Goal: Task Accomplishment & Management: Complete application form

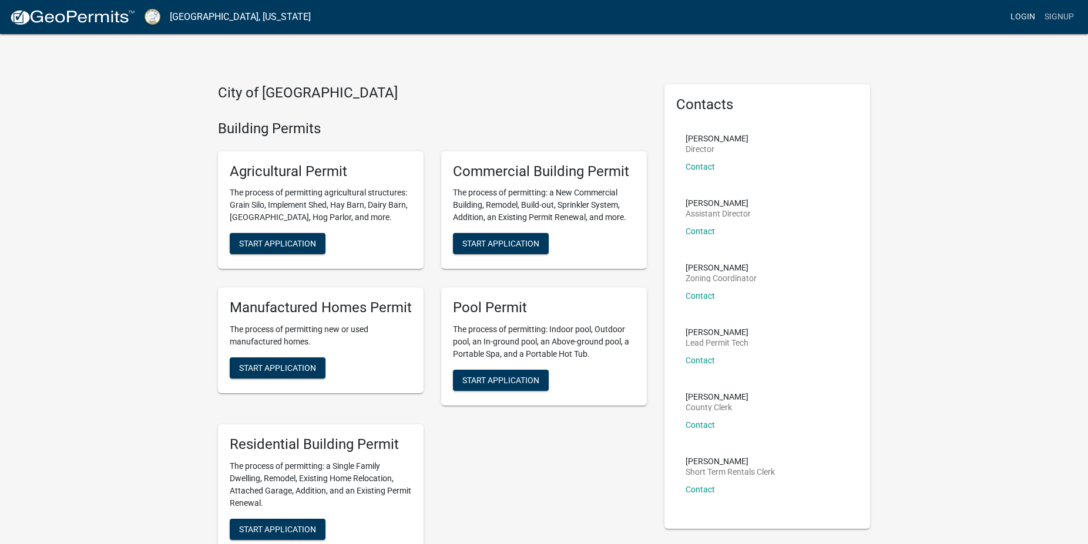
click at [1024, 13] on link "Login" at bounding box center [1023, 17] width 34 height 22
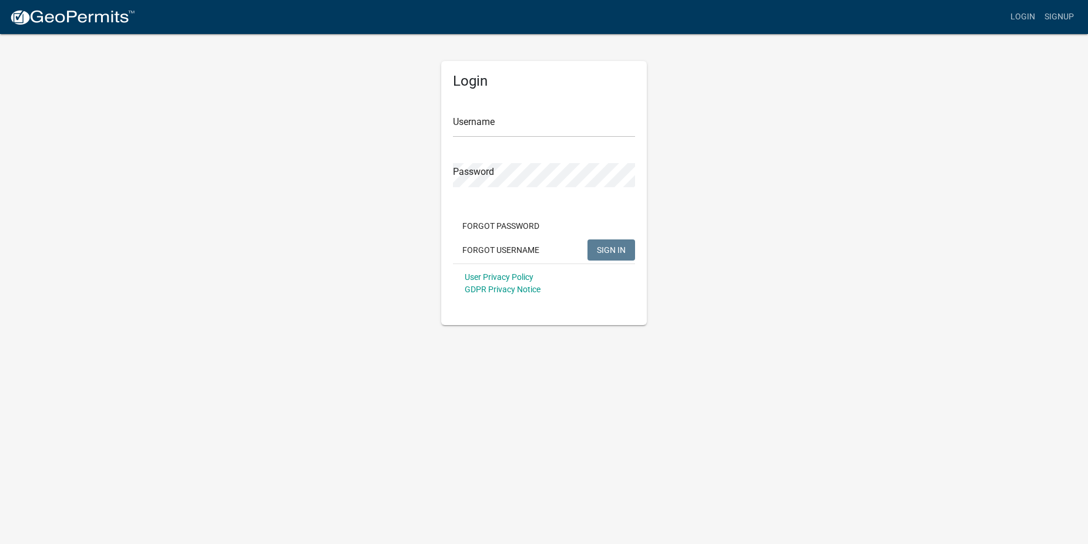
type input "rick@gillplumbing.com"
click at [616, 252] on span "SIGN IN" at bounding box center [615, 249] width 29 height 9
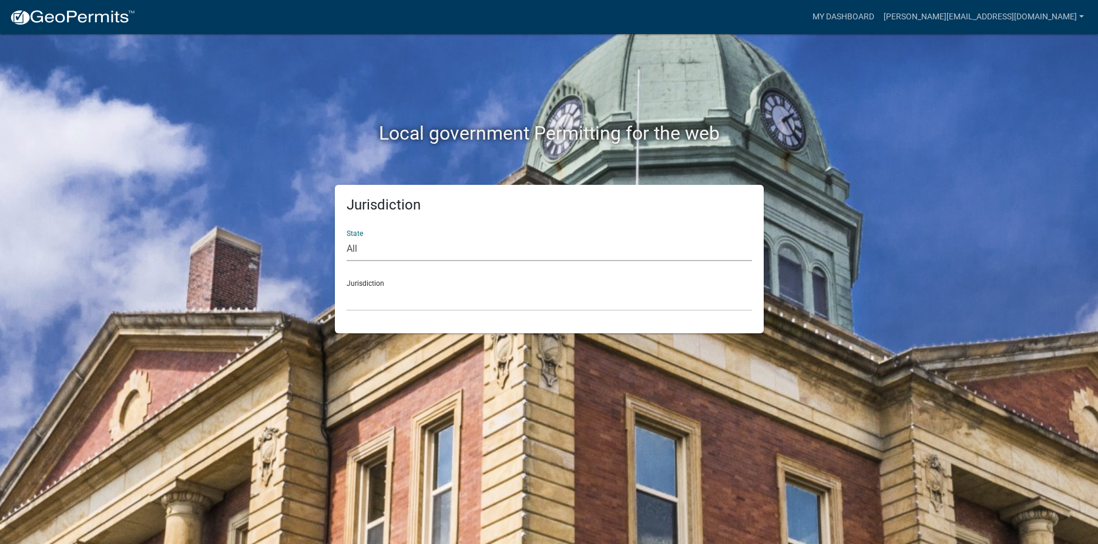
click at [347, 237] on select "All [US_STATE] [US_STATE] [US_STATE] [US_STATE] [US_STATE] [US_STATE] [US_STATE…" at bounding box center [549, 249] width 405 height 24
select select "[US_STATE]"
click option "[US_STATE]" at bounding box center [0, 0] width 0 height 0
click at [347, 287] on select "Cook County, Georgia Crawford County, Georgia Gilmer County, Georgia Haralson C…" at bounding box center [549, 299] width 405 height 24
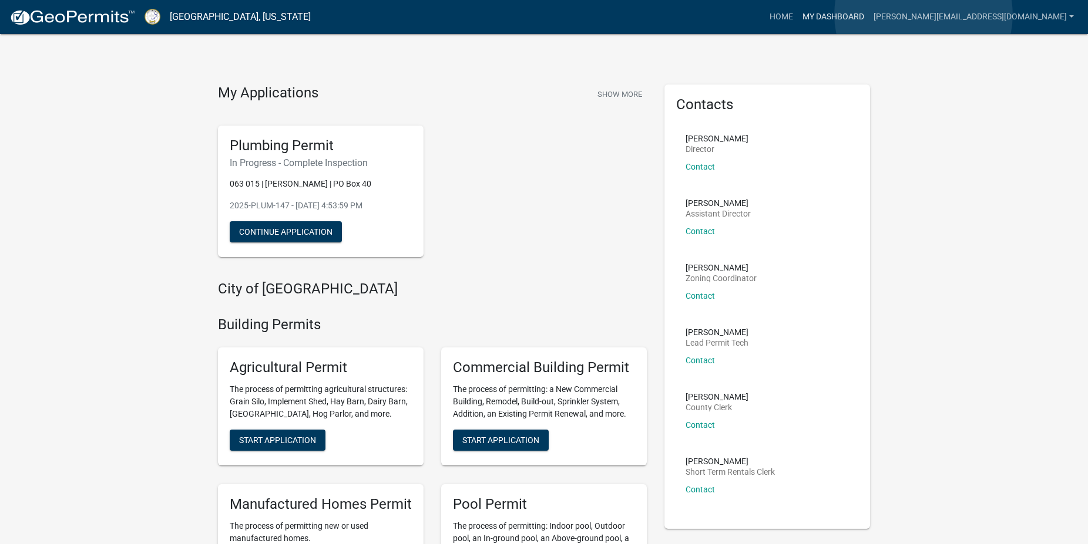
click at [869, 15] on link "My Dashboard" at bounding box center [833, 17] width 71 height 22
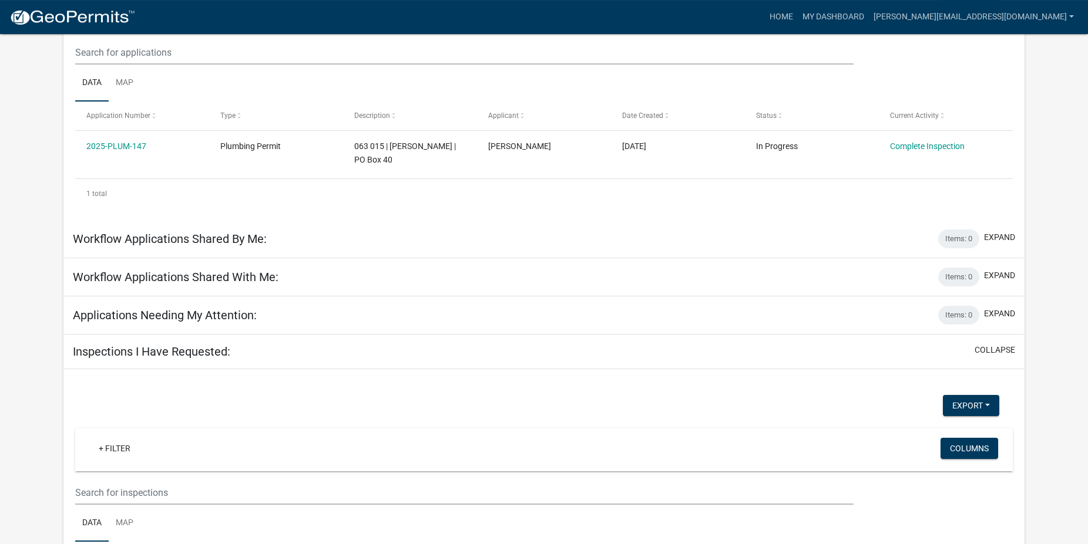
scroll to position [288, 0]
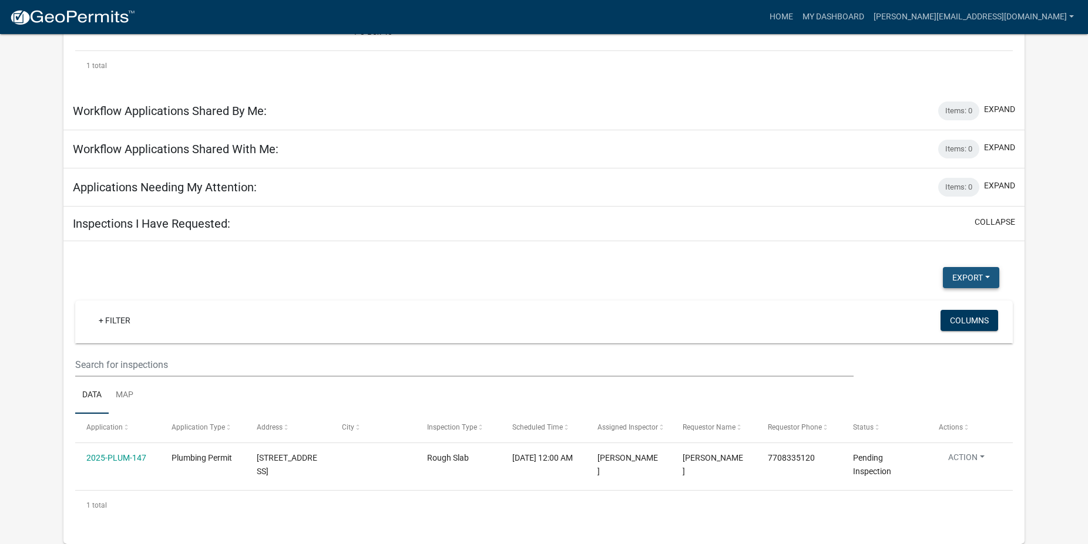
click at [970, 278] on button "Export" at bounding box center [971, 277] width 56 height 21
click at [1035, 304] on app-user-applications "more_horiz Home My Dashboard rick@gillplumbing.com Account Logout My Dashboard …" at bounding box center [544, 145] width 1088 height 799
click at [1038, 17] on link "[PERSON_NAME][EMAIL_ADDRESS][DOMAIN_NAME]" at bounding box center [974, 17] width 210 height 22
click at [1017, 89] on link "Logout" at bounding box center [1031, 86] width 94 height 28
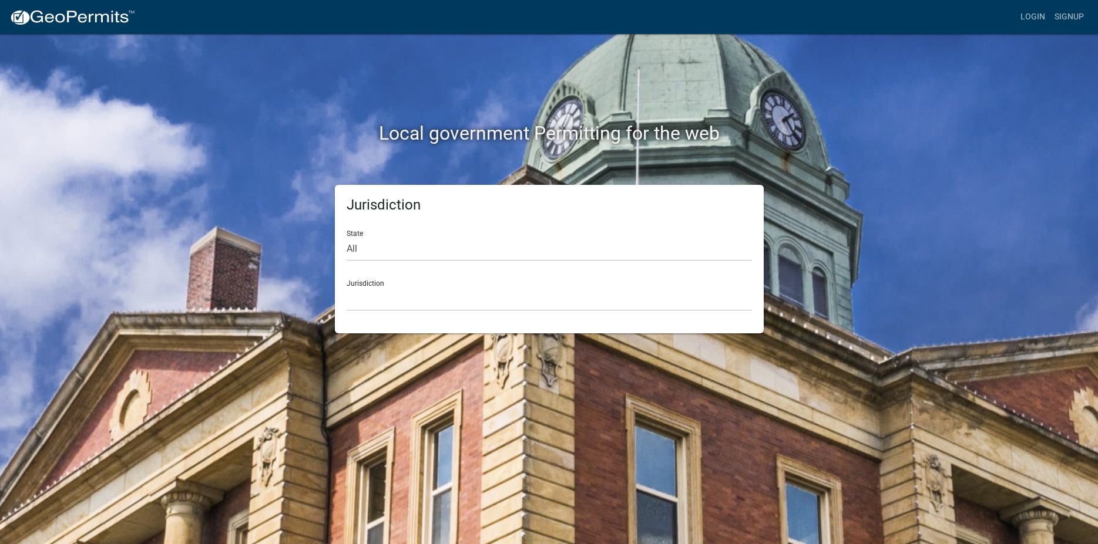
click at [985, 218] on div "Local government Permitting for the web Jurisdiction State All Colorado Georgia…" at bounding box center [549, 272] width 1098 height 544
click at [954, 250] on div "Local government Permitting for the web Jurisdiction State All Colorado Georgia…" at bounding box center [549, 272] width 1098 height 544
click at [972, 203] on div "Local government Permitting for the web Jurisdiction State All Colorado Georgia…" at bounding box center [549, 272] width 1098 height 544
click at [798, 365] on div "Local government Permitting for the web Jurisdiction State All Colorado Georgia…" at bounding box center [549, 272] width 1098 height 544
click at [347, 237] on select "All [US_STATE] [US_STATE] [US_STATE] [US_STATE] [US_STATE] [US_STATE] [US_STATE…" at bounding box center [549, 249] width 405 height 24
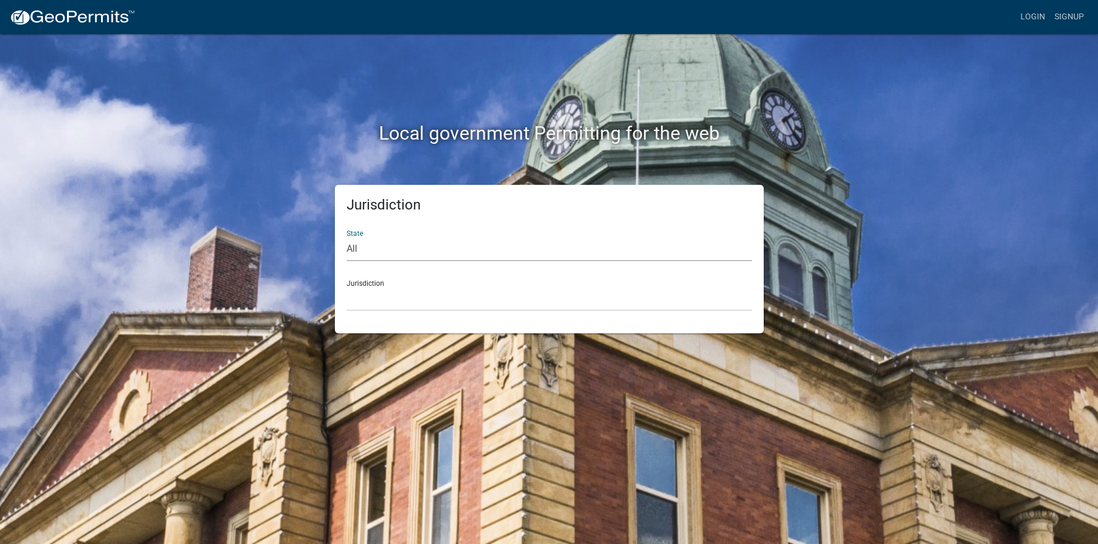
select select "[US_STATE]"
click option "[US_STATE]" at bounding box center [0, 0] width 0 height 0
click at [367, 287] on div "Jurisdiction [GEOGRAPHIC_DATA], [US_STATE][PERSON_NAME][GEOGRAPHIC_DATA], [US_S…" at bounding box center [549, 291] width 405 height 41
click at [366, 284] on div "Jurisdiction [GEOGRAPHIC_DATA], [US_STATE][PERSON_NAME][GEOGRAPHIC_DATA], [US_S…" at bounding box center [549, 291] width 405 height 41
click at [359, 284] on div "Jurisdiction [GEOGRAPHIC_DATA], [US_STATE][PERSON_NAME][GEOGRAPHIC_DATA], [US_S…" at bounding box center [549, 291] width 405 height 41
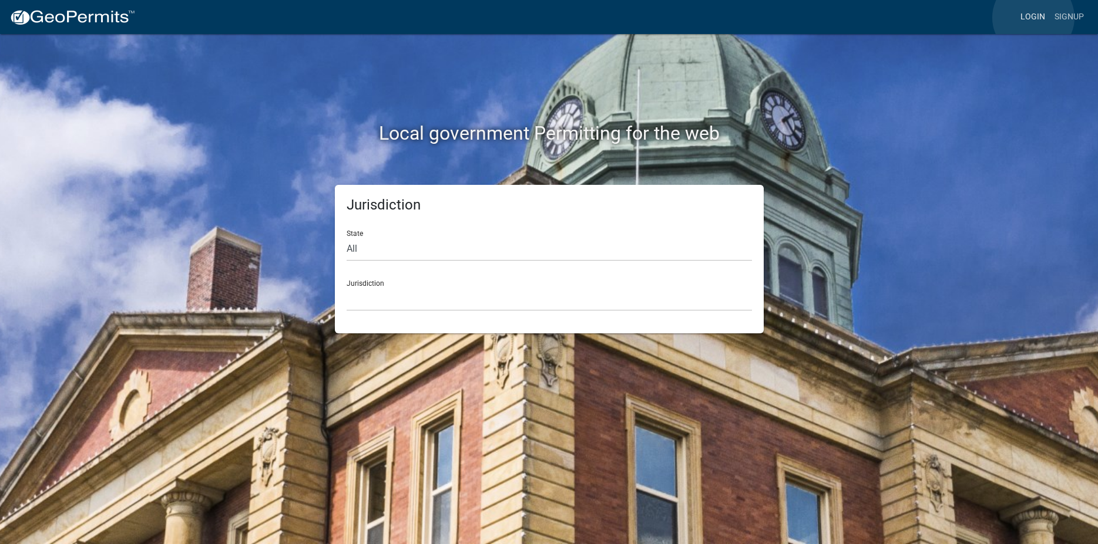
click at [1033, 18] on link "Login" at bounding box center [1033, 17] width 34 height 22
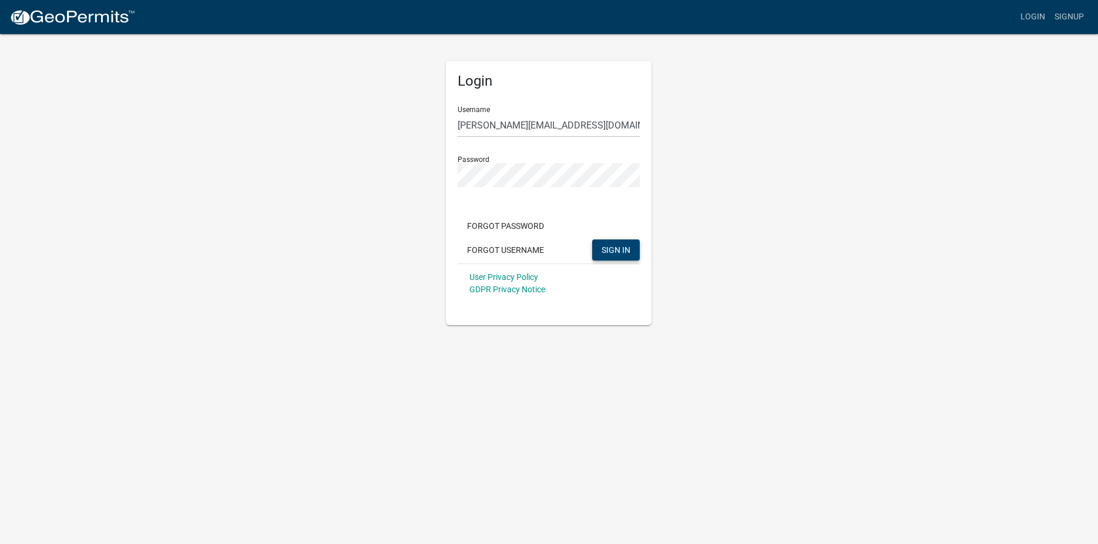
click at [600, 253] on button "SIGN IN" at bounding box center [616, 250] width 48 height 21
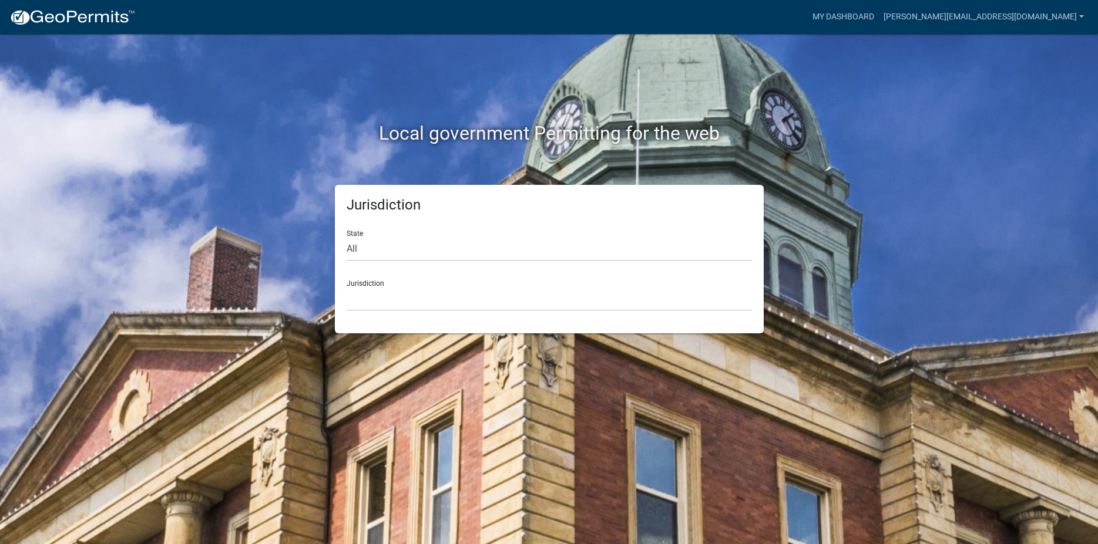
click at [359, 287] on div "Jurisdiction [GEOGRAPHIC_DATA], [US_STATE] [GEOGRAPHIC_DATA], [US_STATE][PERSON…" at bounding box center [549, 291] width 405 height 41
click at [362, 284] on div "Jurisdiction [GEOGRAPHIC_DATA], [US_STATE] [GEOGRAPHIC_DATA], [US_STATE][PERSON…" at bounding box center [549, 291] width 405 height 41
click at [358, 233] on div "State All [US_STATE] [US_STATE] [US_STATE] [US_STATE] [US_STATE] [US_STATE] [US…" at bounding box center [549, 241] width 405 height 41
click at [347, 237] on select "All [US_STATE] [US_STATE] [US_STATE] [US_STATE] [US_STATE] [US_STATE] [US_STATE…" at bounding box center [549, 249] width 405 height 24
select select "[US_STATE]"
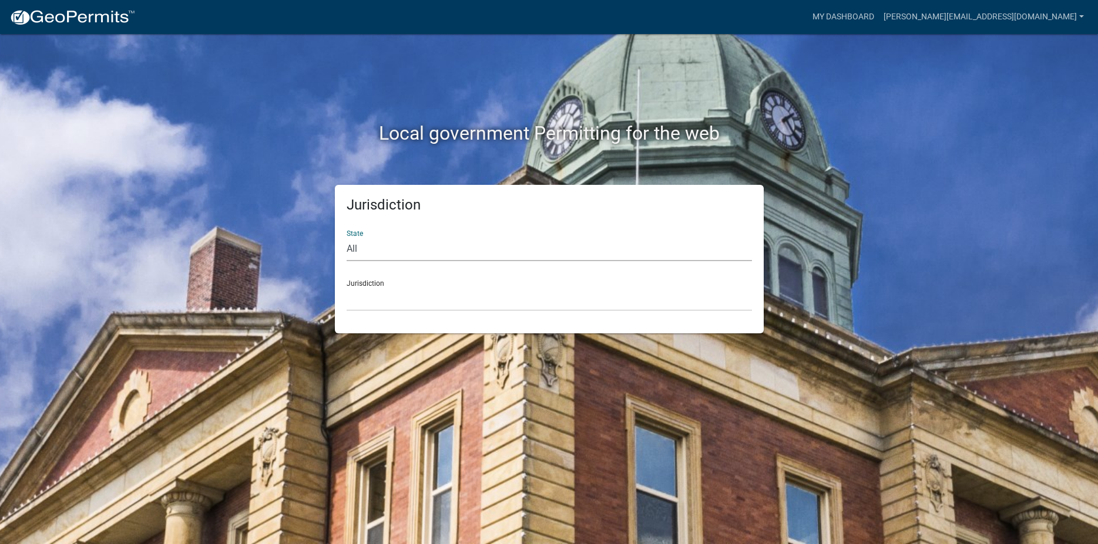
click option "[US_STATE]" at bounding box center [0, 0] width 0 height 0
click at [356, 286] on div "Jurisdiction [GEOGRAPHIC_DATA], [US_STATE][PERSON_NAME][GEOGRAPHIC_DATA], [US_S…" at bounding box center [549, 291] width 405 height 41
click at [356, 284] on div "Jurisdiction [GEOGRAPHIC_DATA], [US_STATE][PERSON_NAME][GEOGRAPHIC_DATA], [US_S…" at bounding box center [549, 291] width 405 height 41
click at [375, 283] on div "Jurisdiction [GEOGRAPHIC_DATA], [US_STATE][PERSON_NAME][GEOGRAPHIC_DATA], [US_S…" at bounding box center [549, 291] width 405 height 41
click at [879, 14] on link "My Dashboard" at bounding box center [843, 17] width 71 height 22
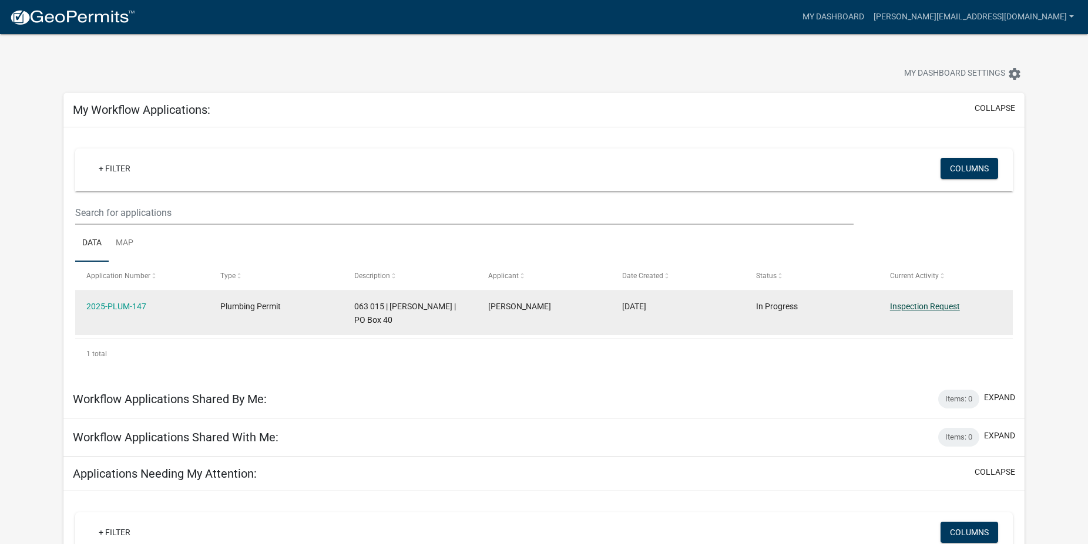
click at [919, 304] on link "Inspection Request" at bounding box center [925, 306] width 70 height 9
click at [926, 305] on link "Inspection Request" at bounding box center [925, 306] width 70 height 9
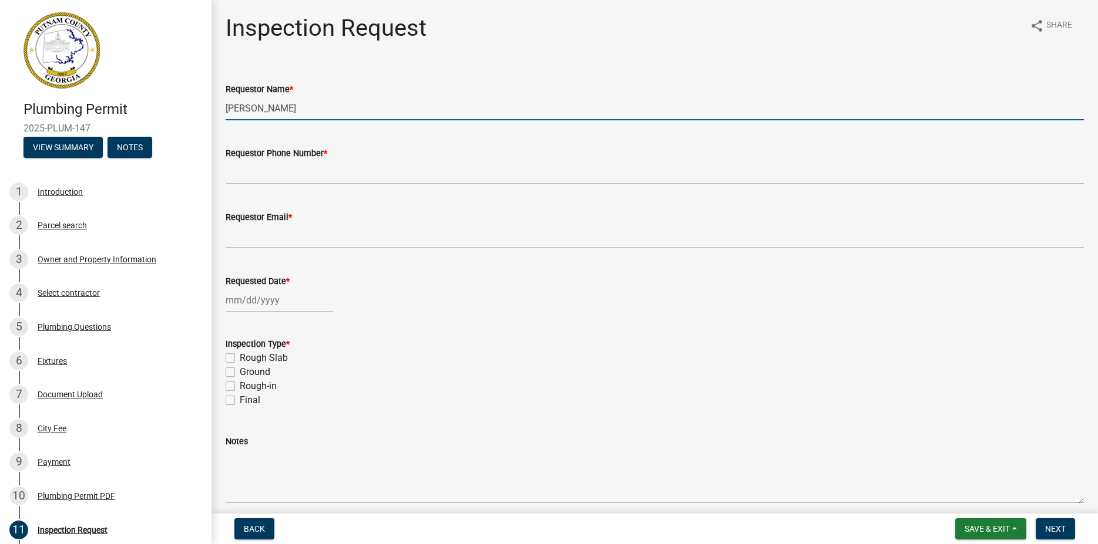
click at [291, 105] on input "[PERSON_NAME]" at bounding box center [655, 108] width 858 height 24
type input "M"
type input "[PERSON_NAME]"
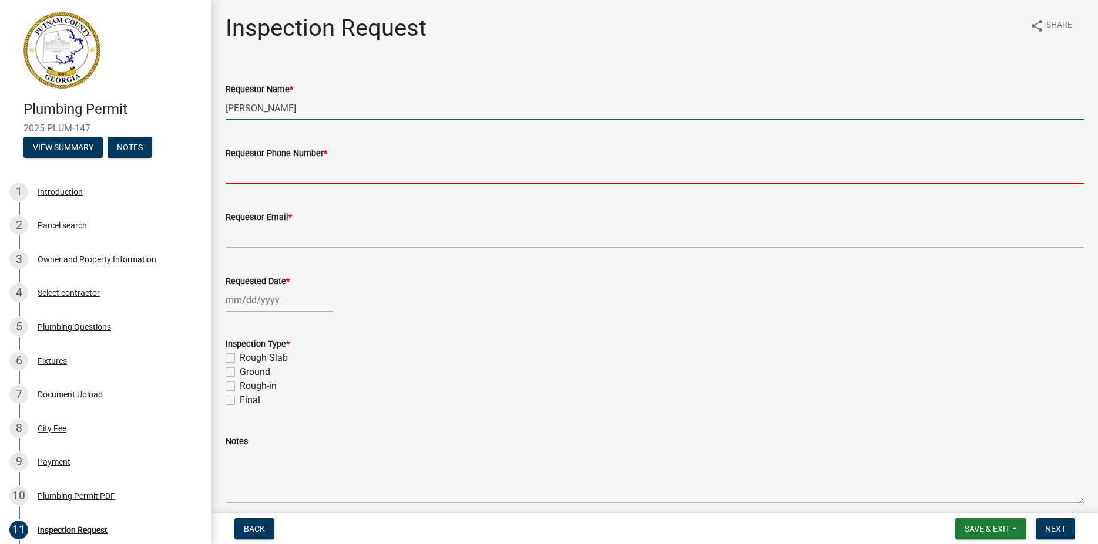
click at [257, 174] on input "Requestor Phone Number *" at bounding box center [655, 172] width 858 height 24
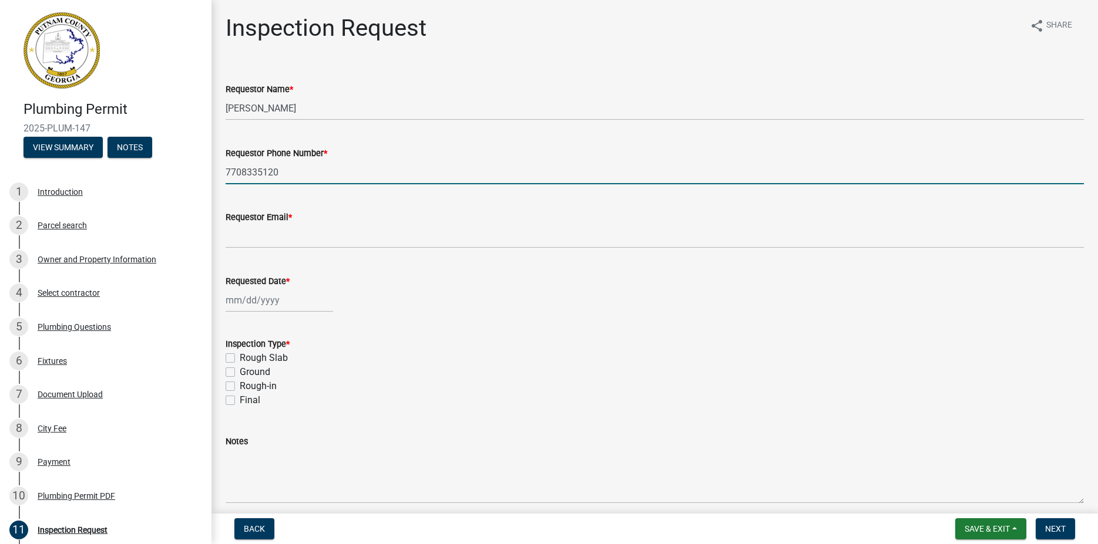
click at [241, 170] on input "7708335120" at bounding box center [655, 172] width 858 height 24
click at [258, 171] on input "770-8335120" at bounding box center [655, 172] width 858 height 24
type input "[PHONE_NUMBER]"
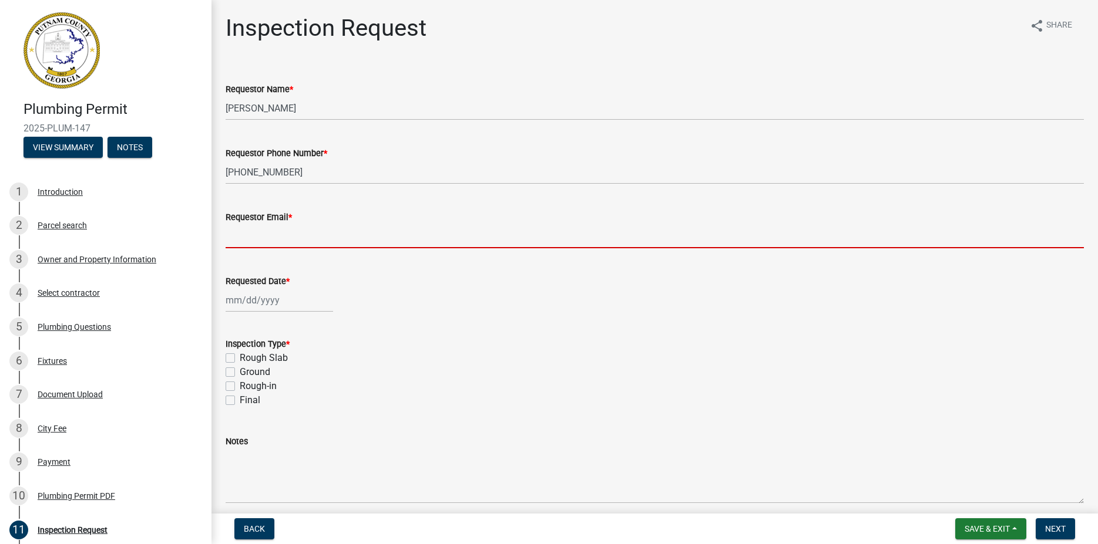
click at [238, 236] on input "Requestor Email *" at bounding box center [655, 236] width 858 height 24
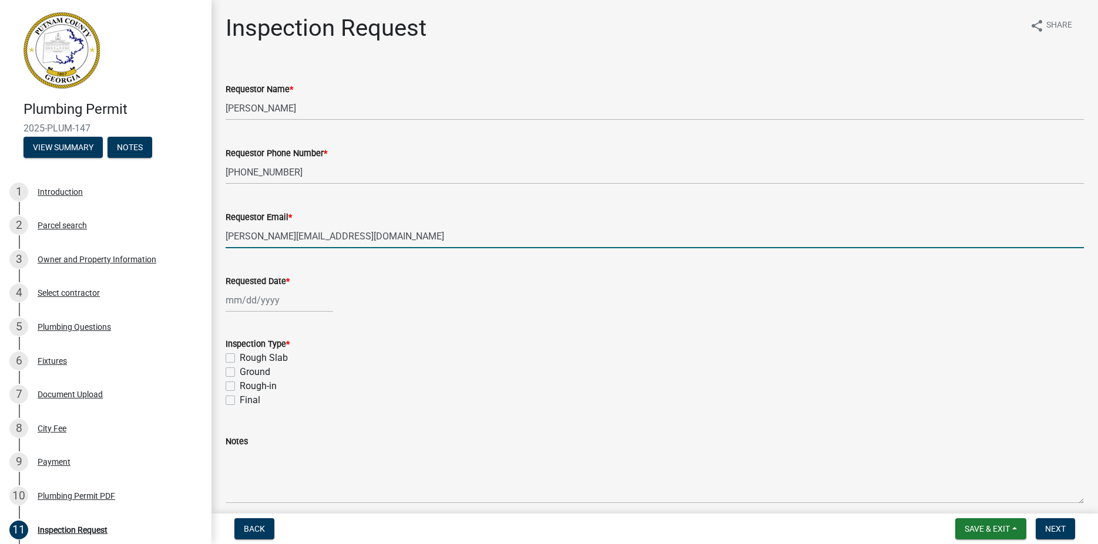
type input "[PERSON_NAME][EMAIL_ADDRESS][DOMAIN_NAME]"
select select "8"
select select "2025"
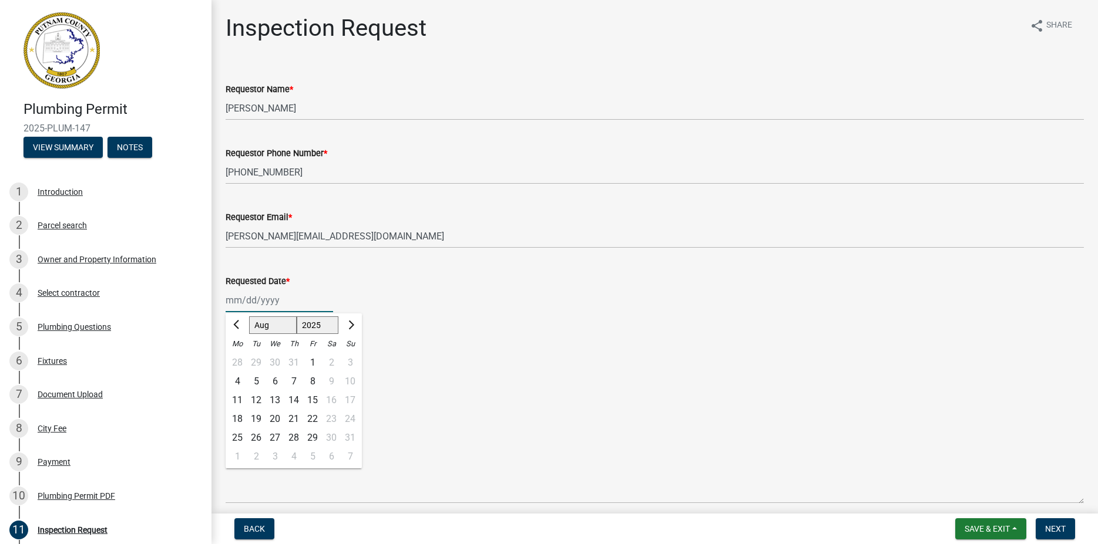
click at [242, 300] on input "Requested Date *" at bounding box center [279, 300] width 107 height 24
click at [313, 396] on div "15" at bounding box center [312, 400] width 19 height 19
type input "[DATE]"
click at [240, 357] on label "Rough Slab" at bounding box center [264, 358] width 48 height 14
click at [240, 357] on input "Rough Slab" at bounding box center [244, 355] width 8 height 8
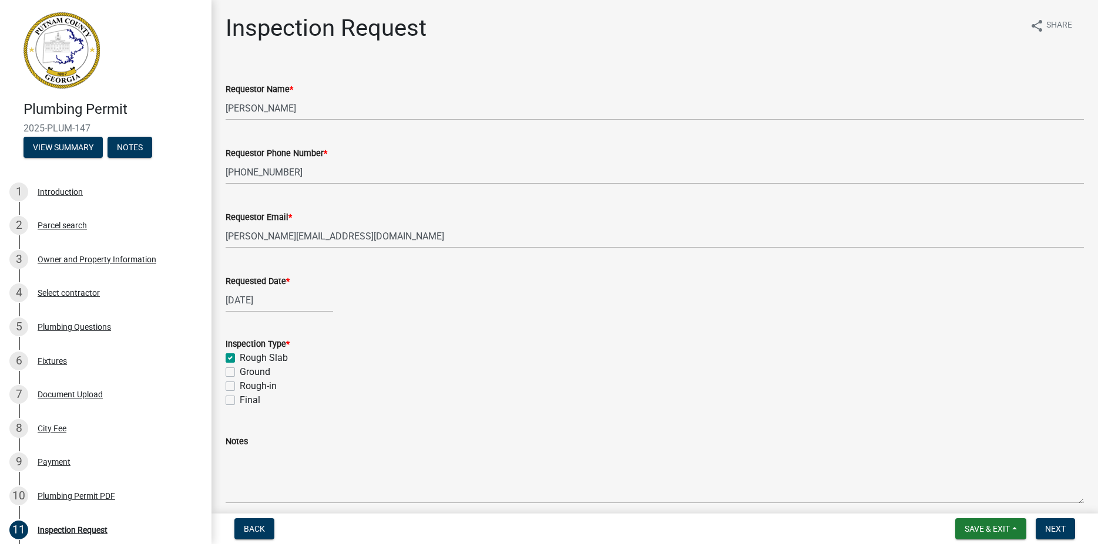
checkbox input "true"
checkbox input "false"
click at [1054, 525] on span "Next" at bounding box center [1055, 529] width 21 height 9
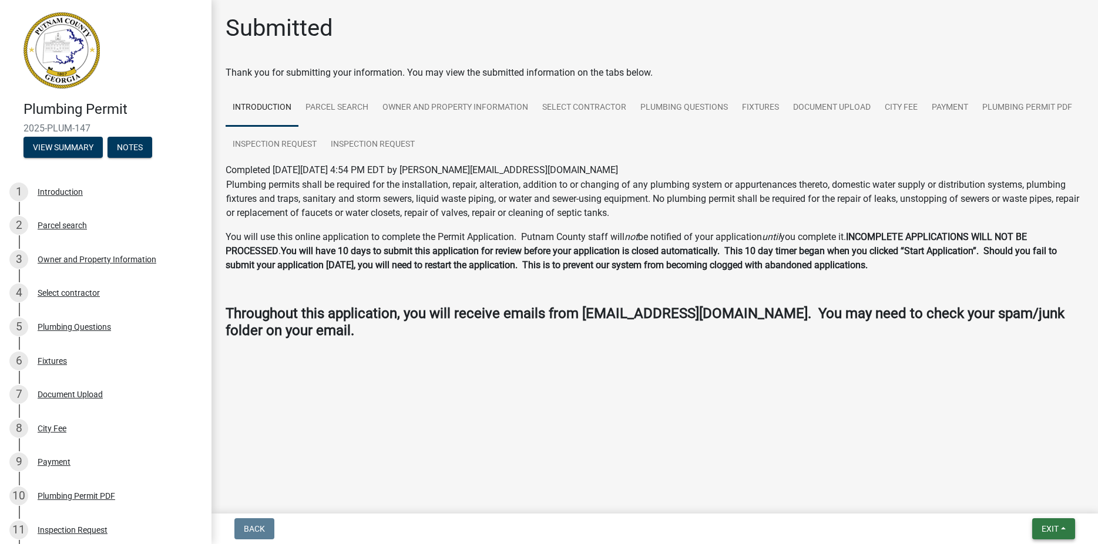
click at [1057, 534] on span "Exit" at bounding box center [1049, 529] width 17 height 9
click at [1006, 499] on button "Save & Exit" at bounding box center [1028, 499] width 94 height 28
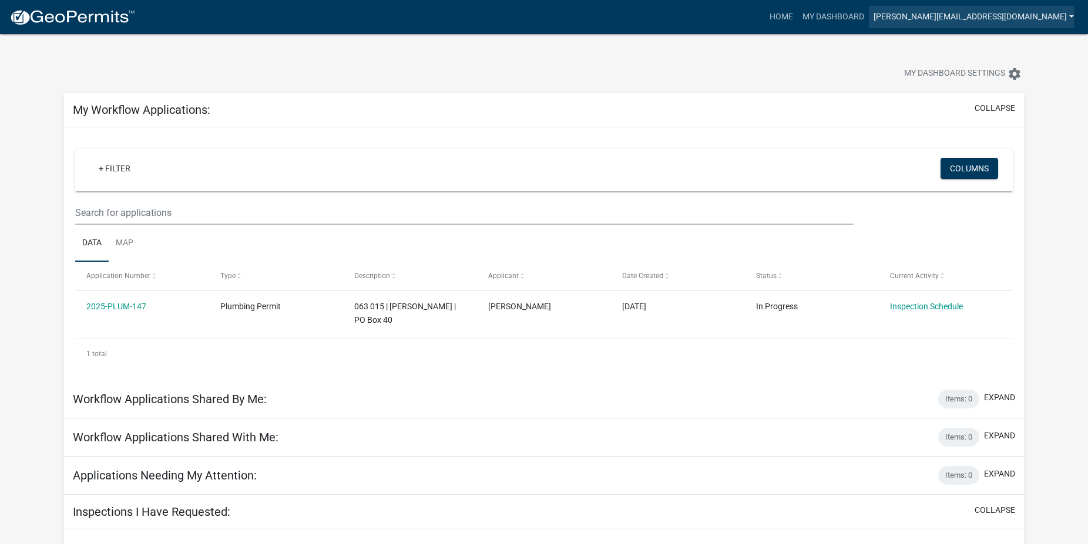
click at [1011, 17] on link "[PERSON_NAME][EMAIL_ADDRESS][DOMAIN_NAME]" at bounding box center [974, 17] width 210 height 22
